Goal: Transaction & Acquisition: Purchase product/service

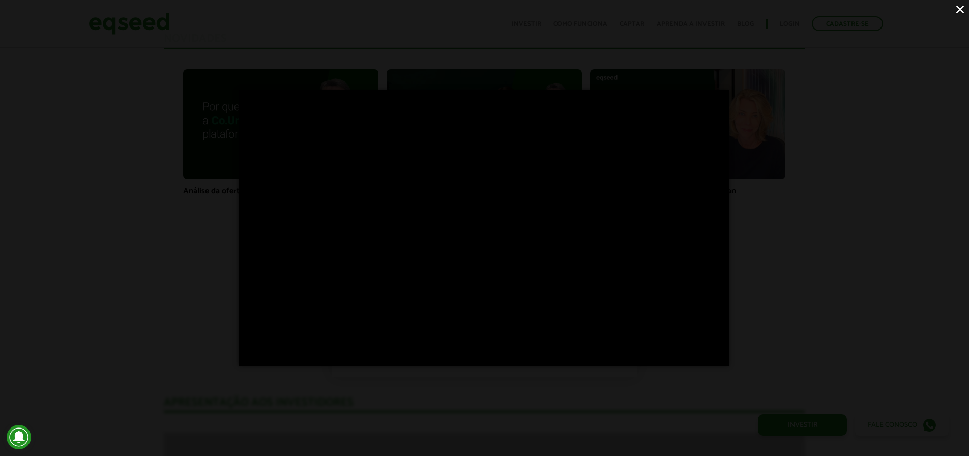
scroll to position [738, 0]
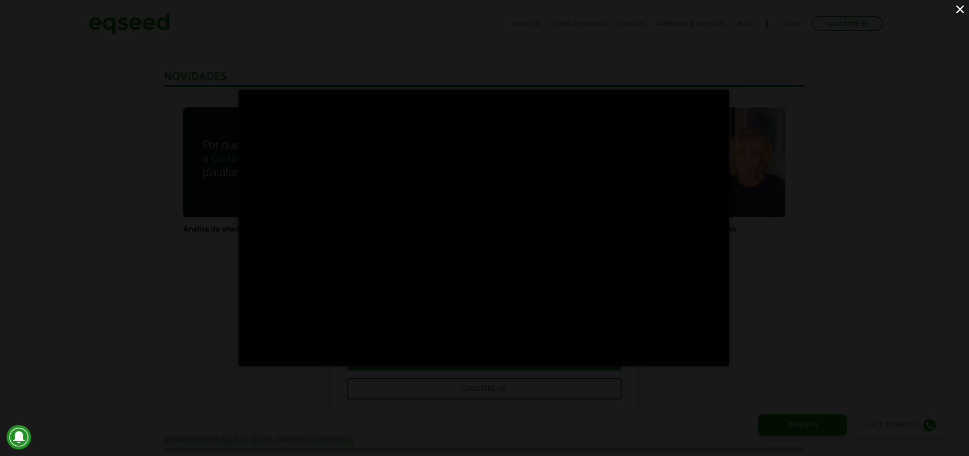
click at [961, 9] on button "×" at bounding box center [960, 9] width 18 height 18
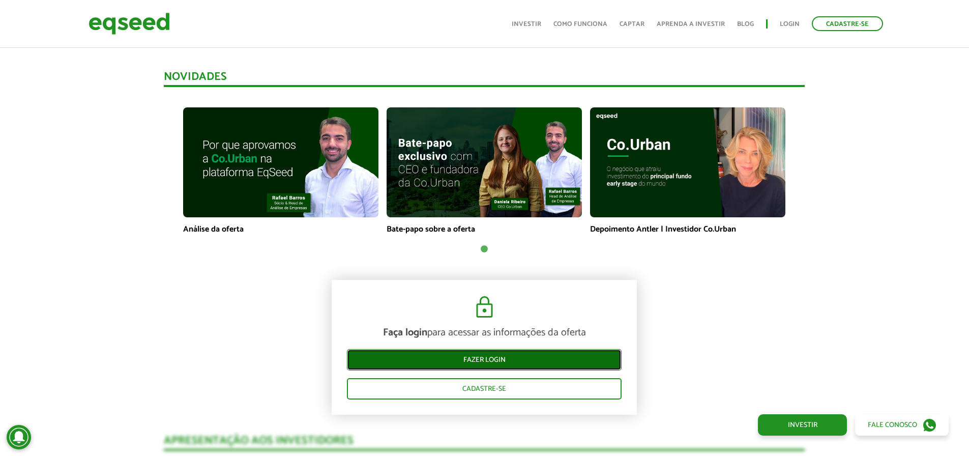
click at [530, 361] on link "Fazer login" at bounding box center [484, 359] width 275 height 21
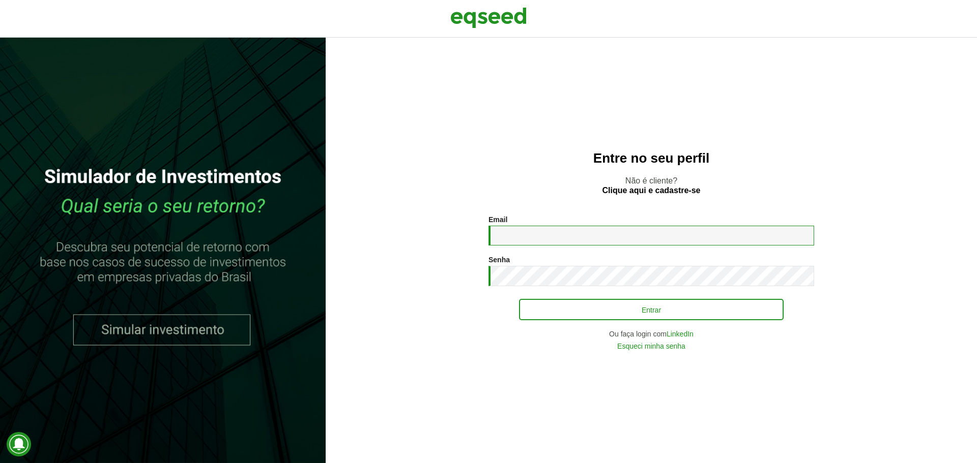
type input "**********"
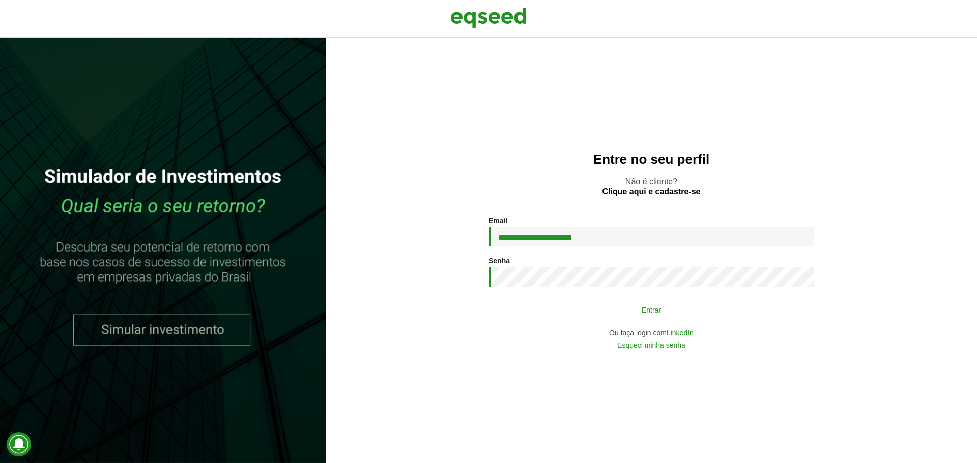
click at [637, 315] on button "Entrar" at bounding box center [651, 309] width 265 height 19
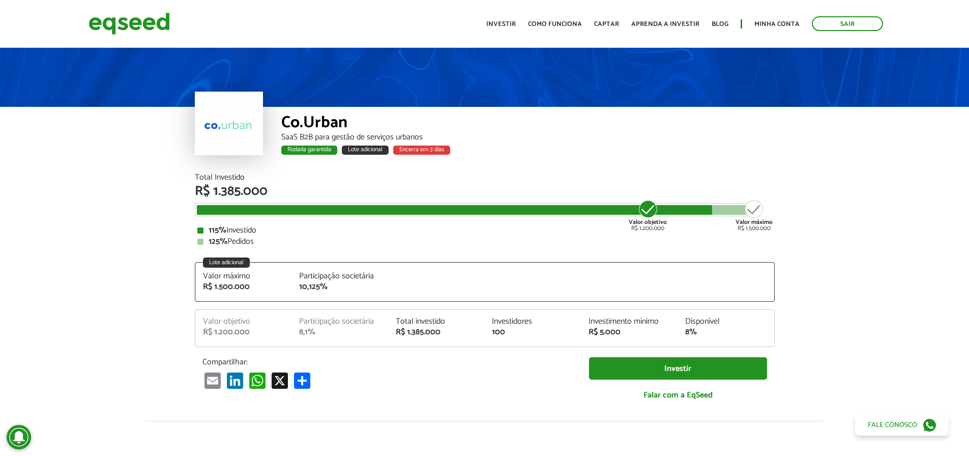
click at [407, 335] on div "R$ 1.385.000" at bounding box center [436, 332] width 81 height 8
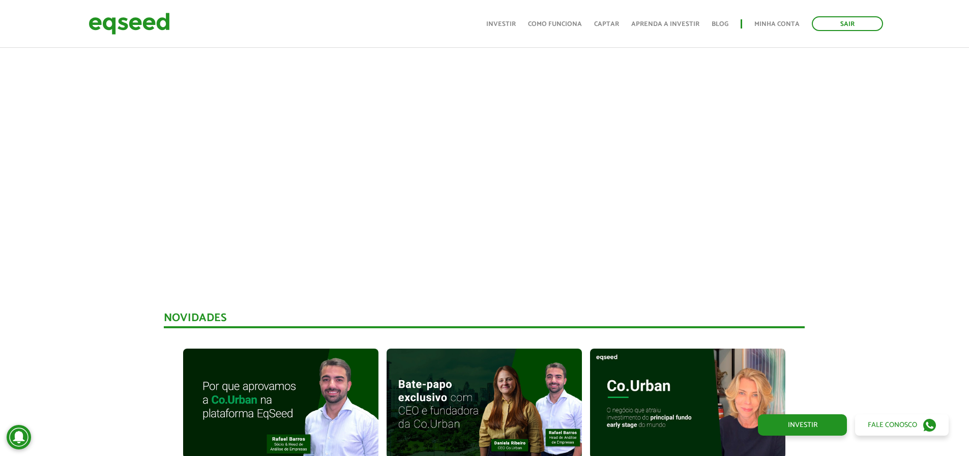
scroll to position [712, 0]
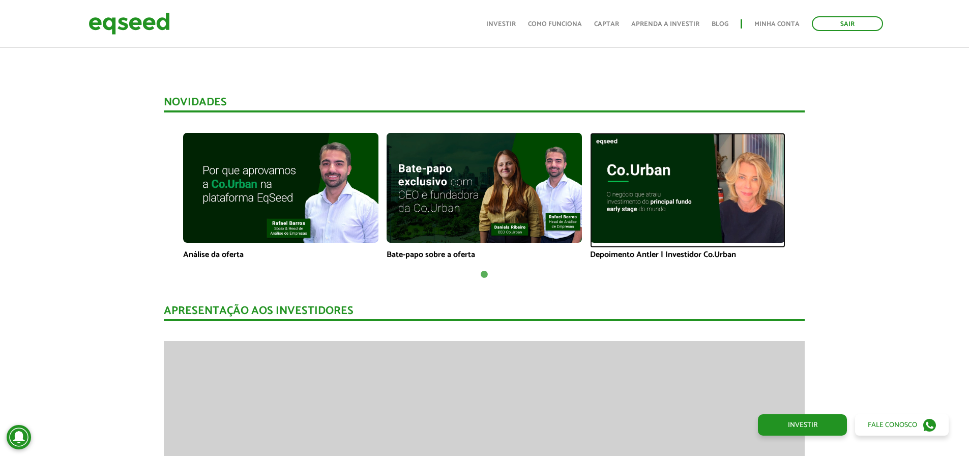
click at [686, 213] on img at bounding box center [687, 188] width 195 height 110
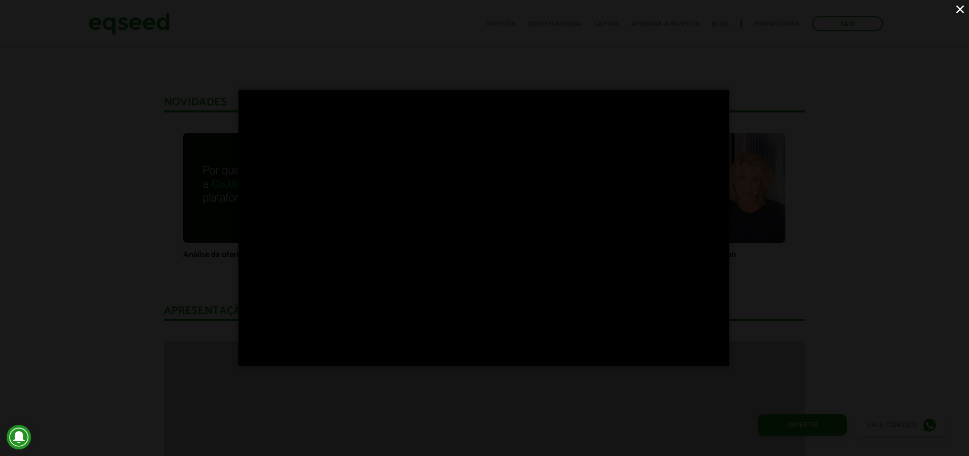
click at [963, 13] on button "×" at bounding box center [960, 9] width 18 height 18
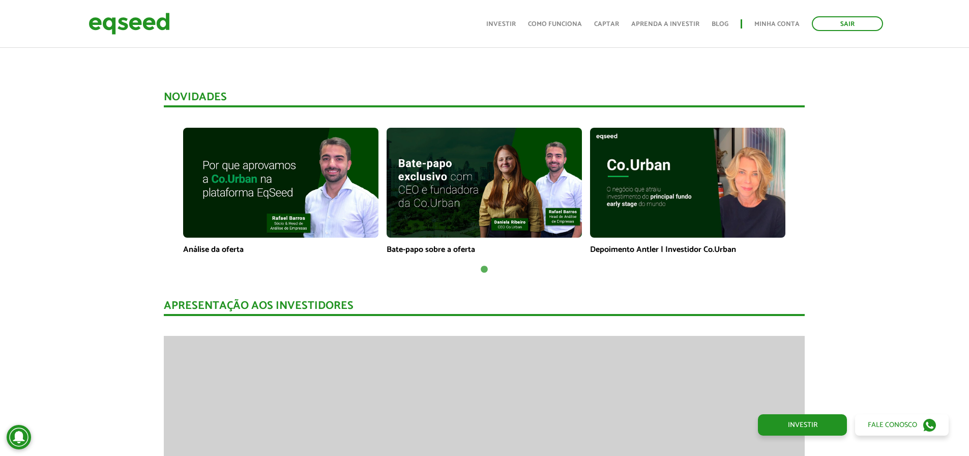
scroll to position [865, 0]
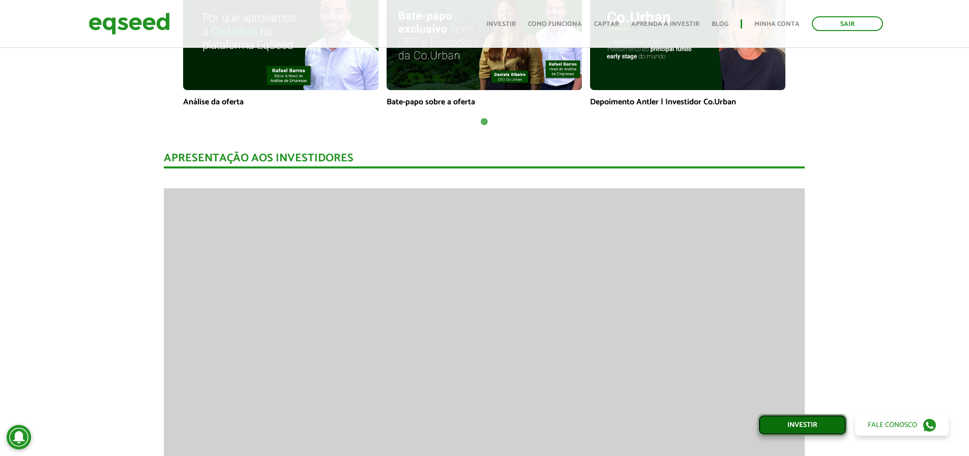
click at [809, 431] on link "Investir" at bounding box center [802, 424] width 89 height 21
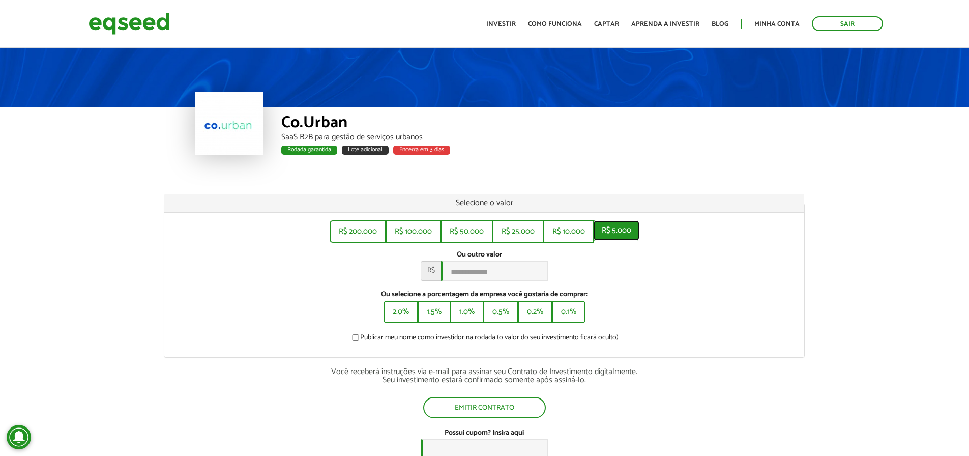
click at [618, 232] on button "R$ 5.000" at bounding box center [617, 230] width 46 height 20
type input "*****"
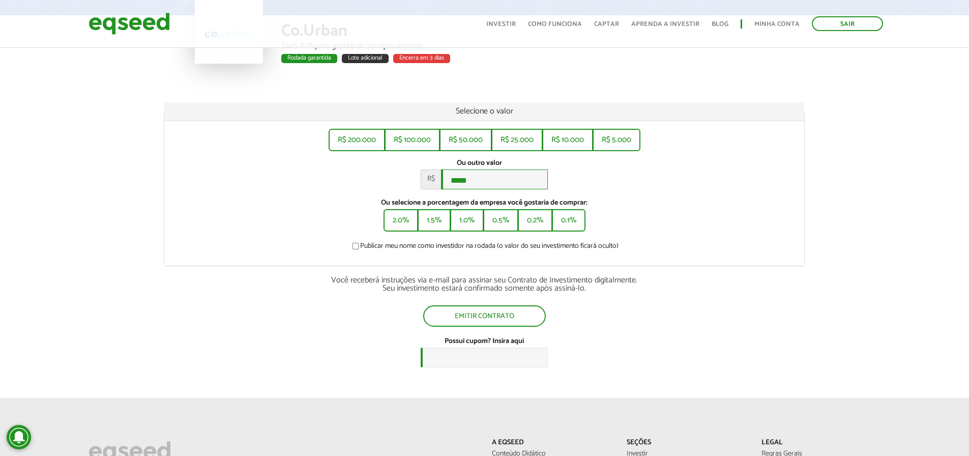
scroll to position [102, 0]
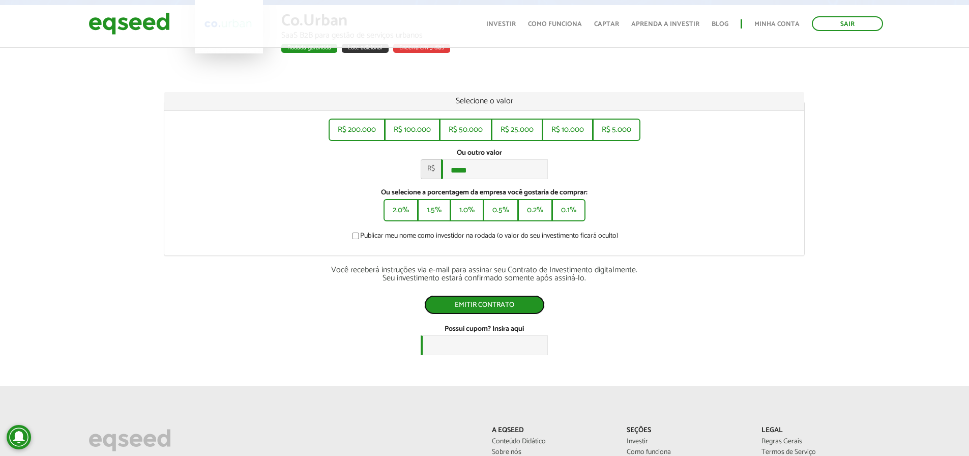
click at [473, 303] on button "Emitir contrato" at bounding box center [484, 304] width 121 height 19
